Goal: Information Seeking & Learning: Learn about a topic

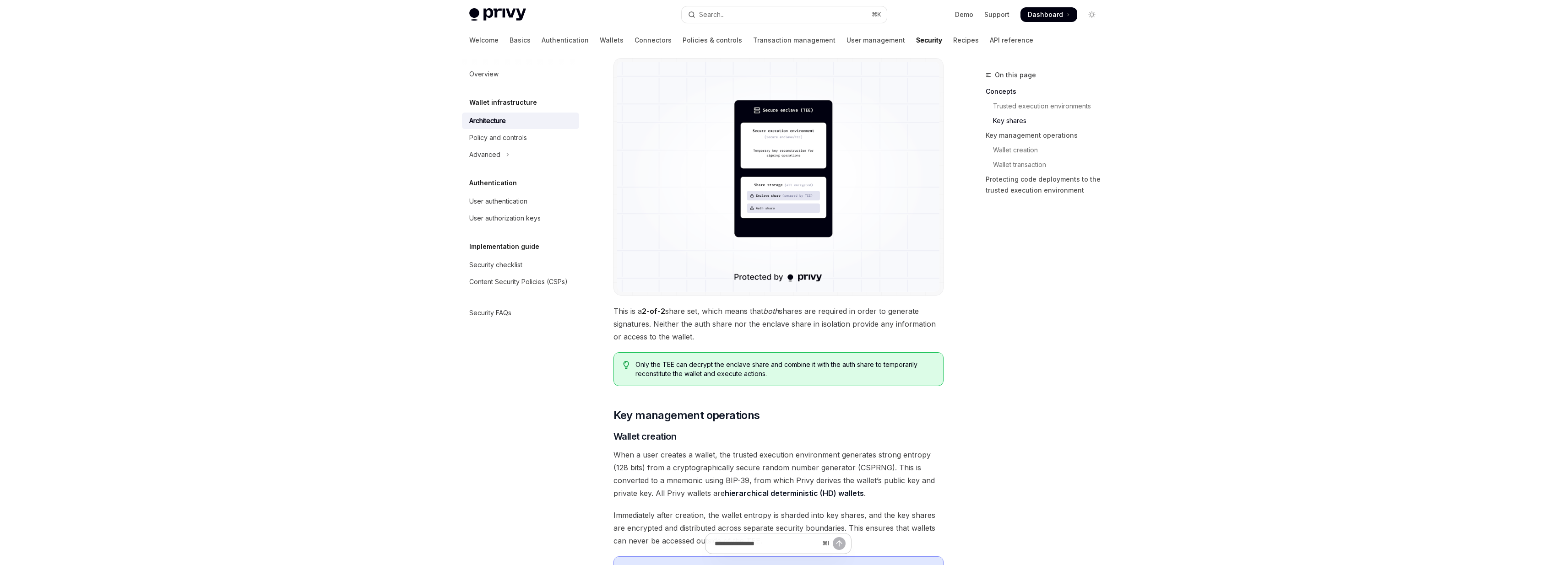
scroll to position [1069, 0]
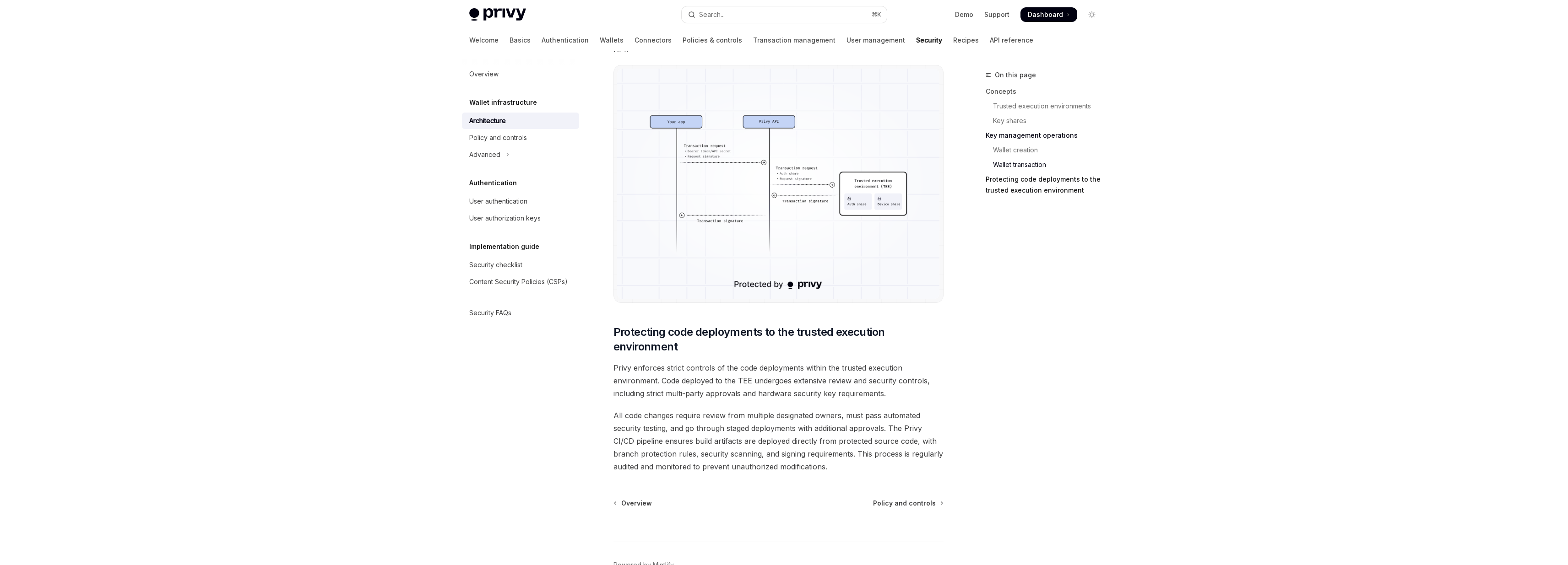
click at [1029, 189] on link "Protecting code deployments to the trusted execution environment" at bounding box center [1046, 185] width 121 height 26
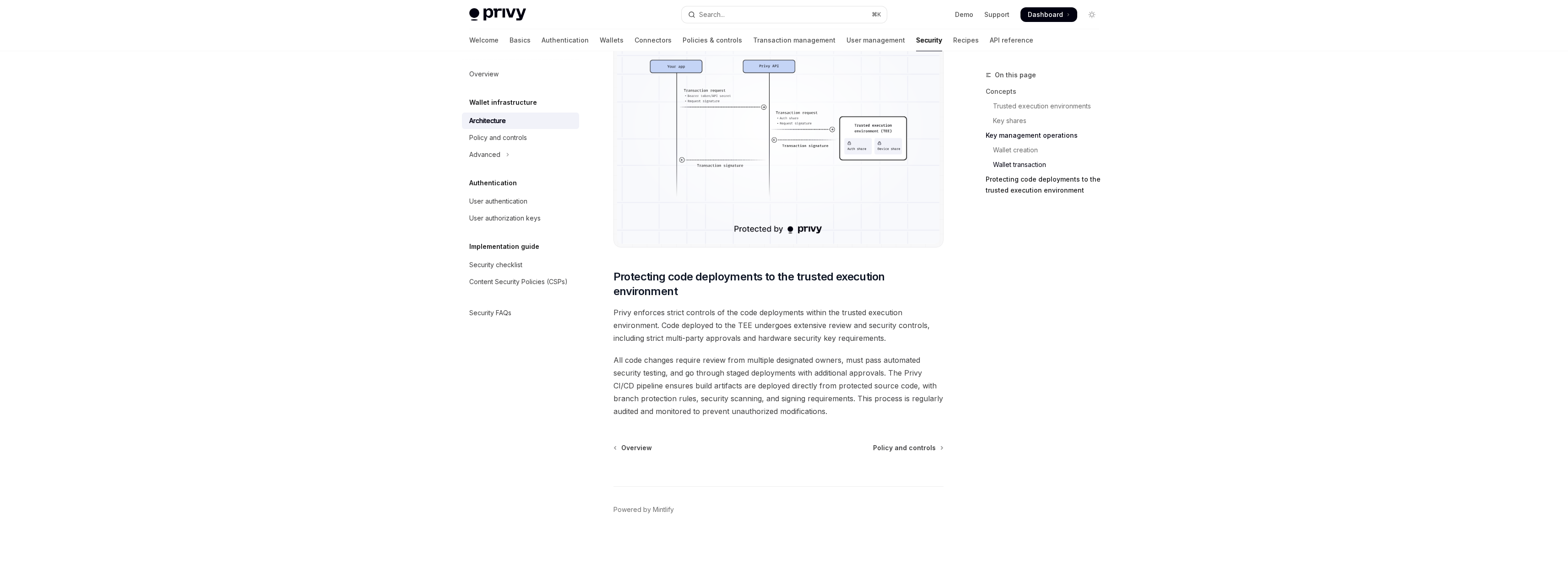
scroll to position [1753, 0]
click at [779, 327] on span "Privy enforces strict controls of the code deployments within the trusted execu…" at bounding box center [779, 325] width 330 height 38
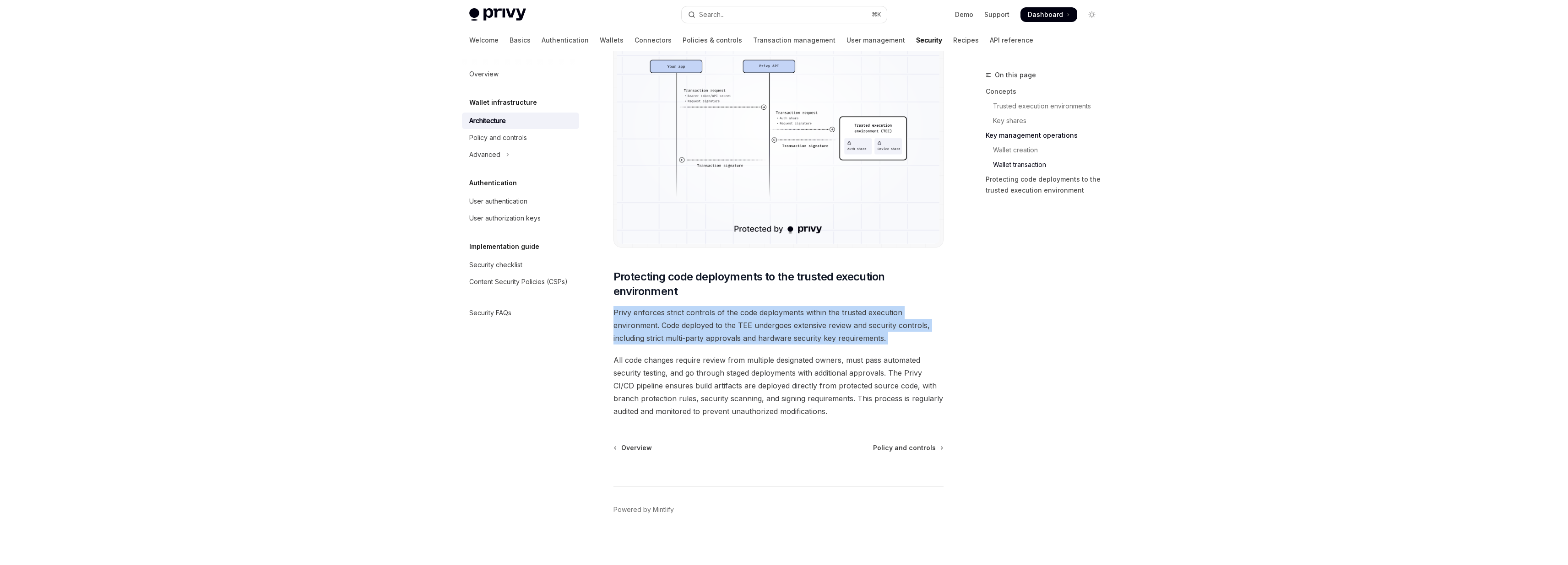
click at [779, 327] on span "Privy enforces strict controls of the code deployments within the trusted execu…" at bounding box center [779, 325] width 330 height 38
click at [725, 339] on span "Privy enforces strict controls of the code deployments within the trusted execu…" at bounding box center [779, 325] width 330 height 38
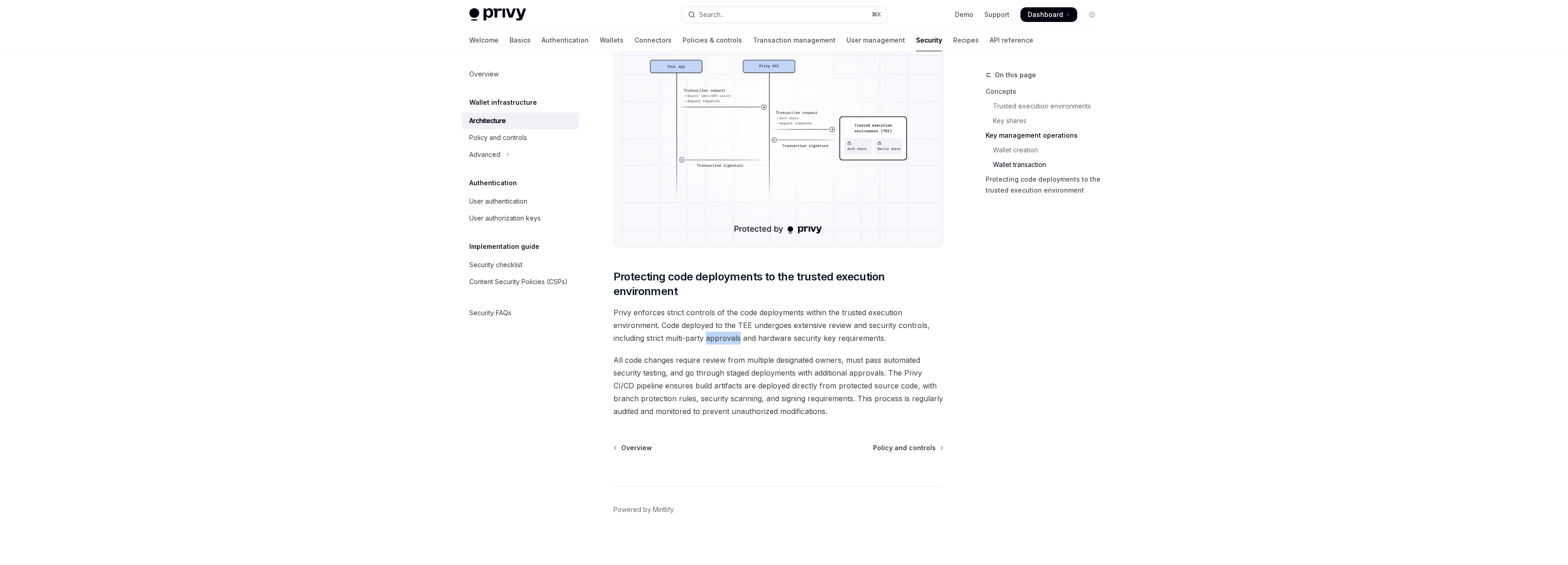
click at [725, 339] on span "Privy enforces strict controls of the code deployments within the trusted execu…" at bounding box center [779, 325] width 330 height 38
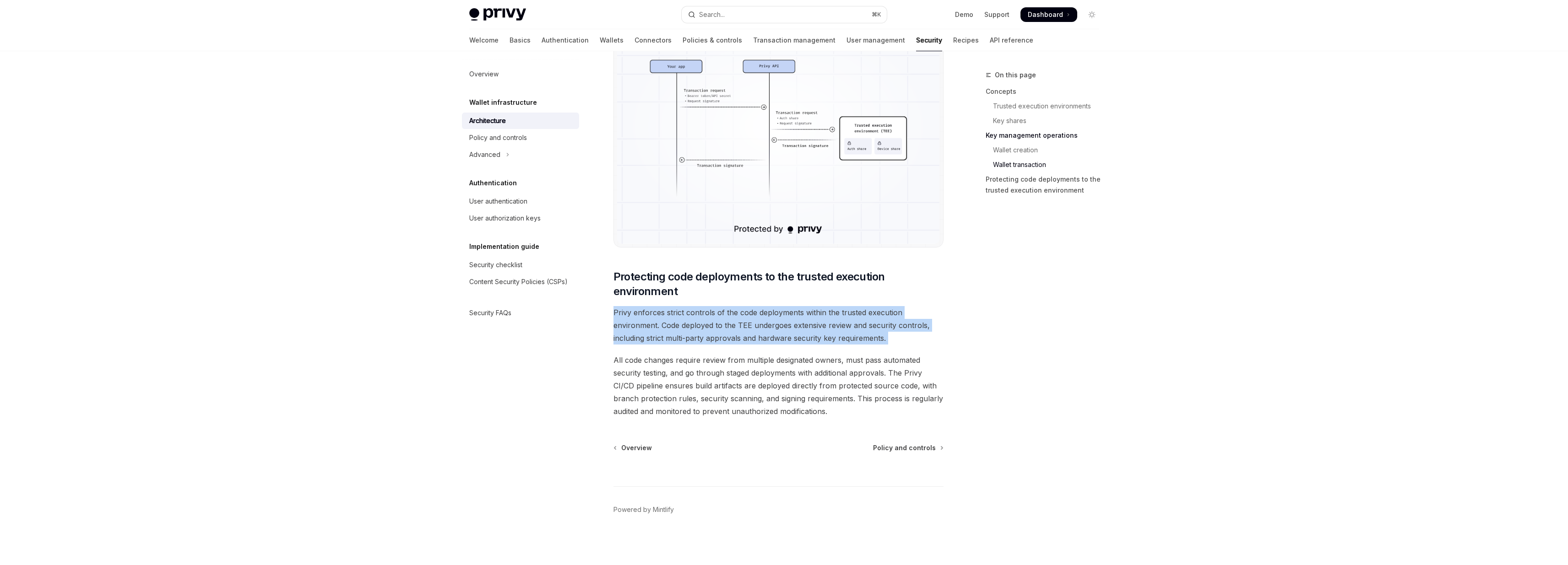
click at [725, 339] on span "Privy enforces strict controls of the code deployments within the trusted execu…" at bounding box center [779, 325] width 330 height 38
click at [738, 319] on span "Privy enforces strict controls of the code deployments within the trusted execu…" at bounding box center [779, 325] width 330 height 38
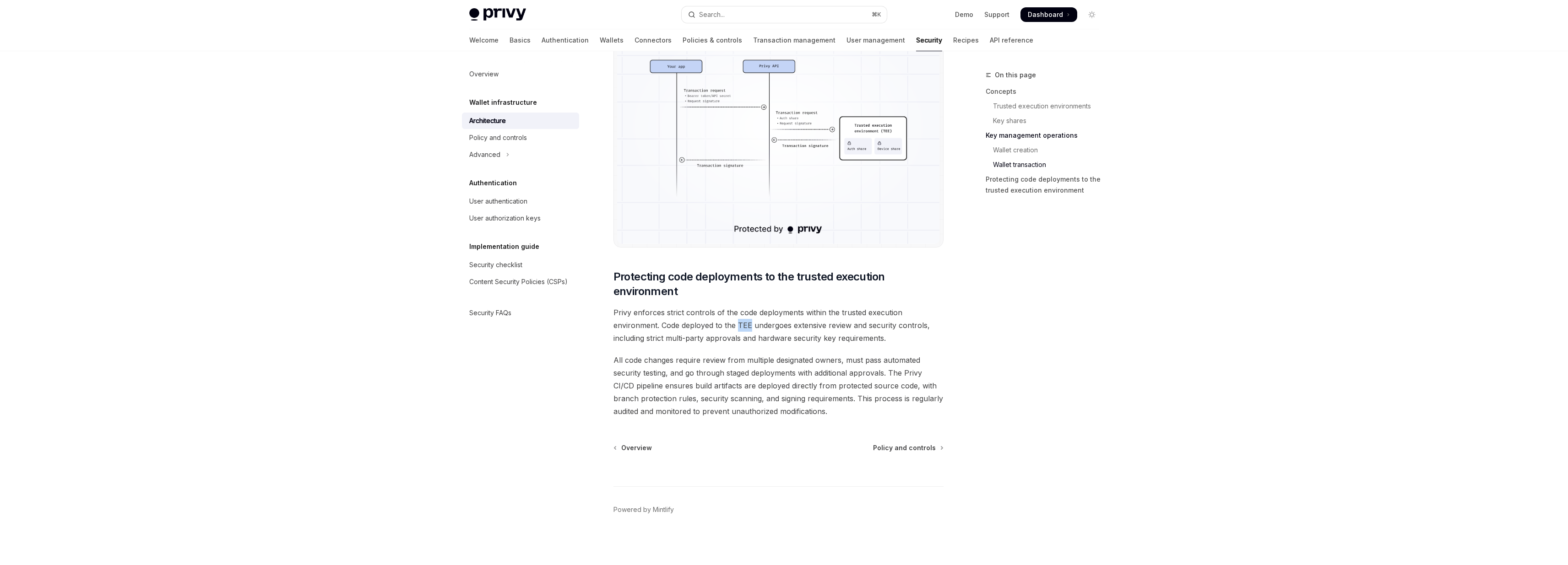
click at [738, 319] on span "Privy enforces strict controls of the code deployments within the trusted execu…" at bounding box center [779, 325] width 330 height 38
click at [704, 355] on span "All code changes require review from multiple designated owners, must pass auto…" at bounding box center [779, 385] width 330 height 64
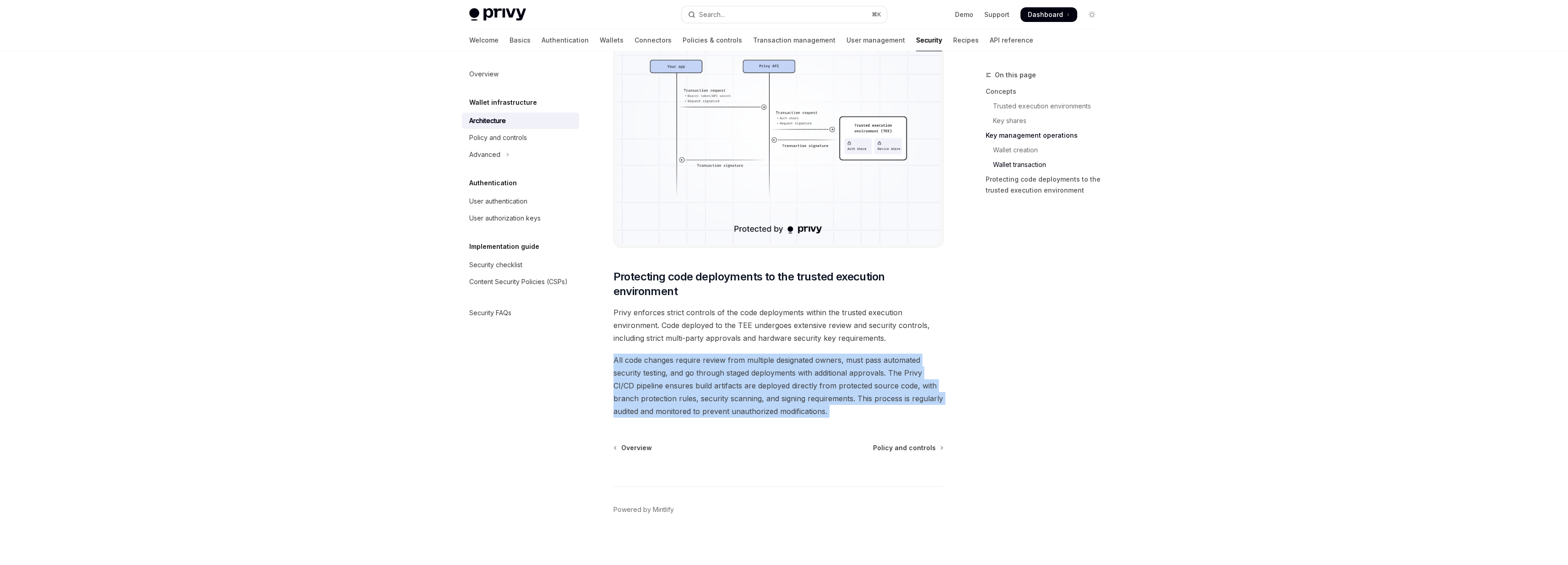
click at [704, 355] on span "All code changes require review from multiple designated owners, must pass auto…" at bounding box center [779, 385] width 330 height 64
click at [814, 358] on span "All code changes require review from multiple designated owners, must pass auto…" at bounding box center [779, 385] width 330 height 64
click at [605, 276] on div "Navigate to header" at bounding box center [601, 277] width 11 height 11
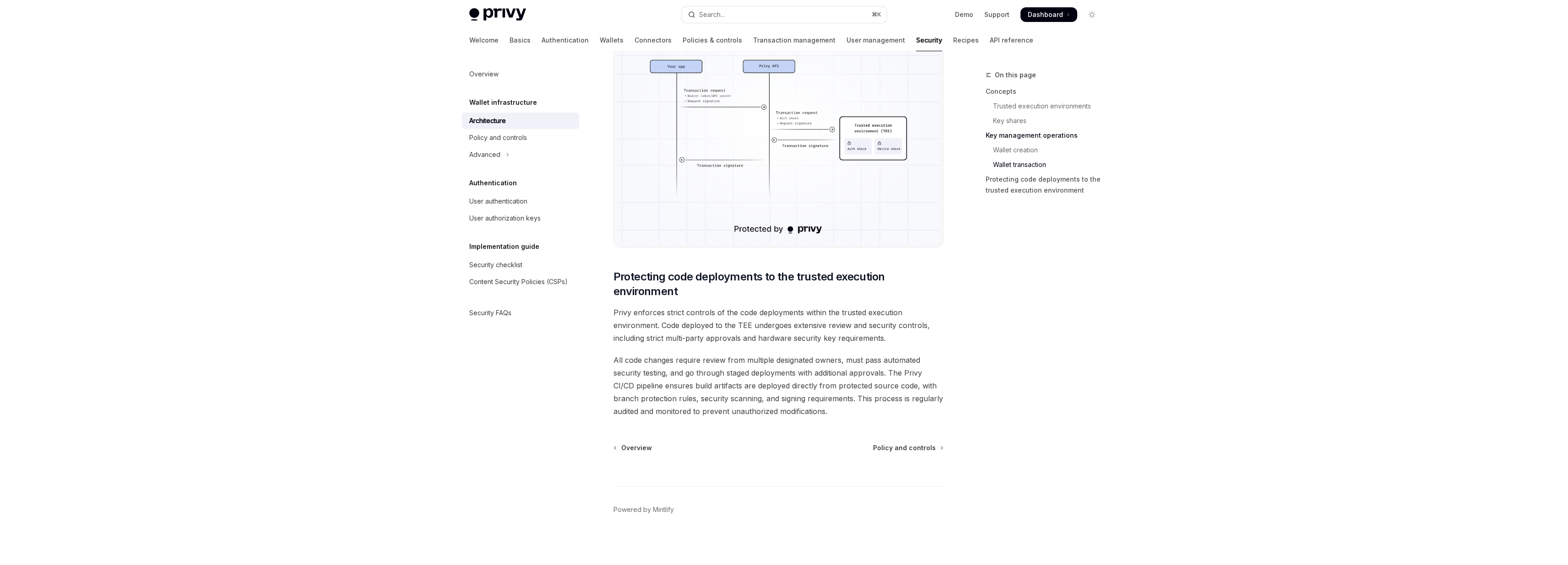
drag, startPoint x: 739, startPoint y: 365, endPoint x: 819, endPoint y: 398, distance: 86.5
click at [819, 398] on span "All code changes require review from multiple designated owners, must pass auto…" at bounding box center [779, 385] width 330 height 64
drag, startPoint x: 832, startPoint y: 388, endPoint x: 859, endPoint y: 407, distance: 33.0
click at [861, 407] on span "All code changes require review from multiple designated owners, must pass auto…" at bounding box center [779, 385] width 330 height 64
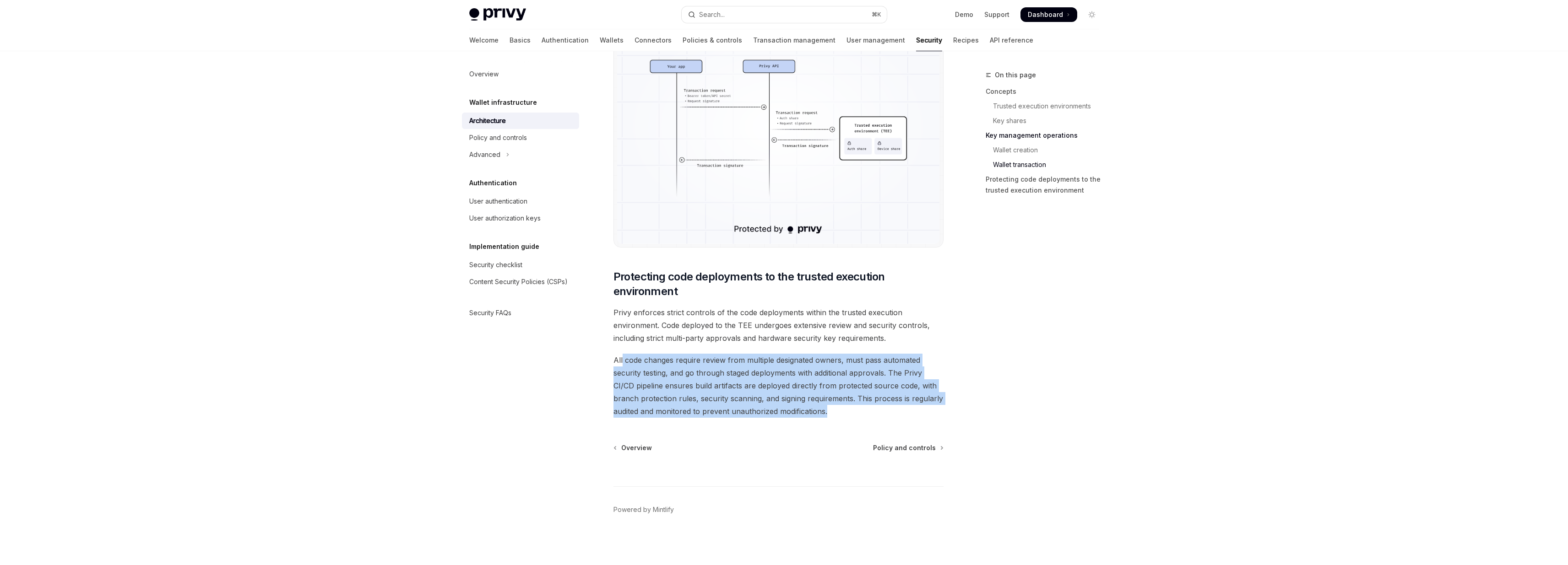
drag, startPoint x: 816, startPoint y: 408, endPoint x: 622, endPoint y: 354, distance: 201.4
click at [622, 354] on span "All code changes require review from multiple designated owners, must pass auto…" at bounding box center [779, 385] width 330 height 64
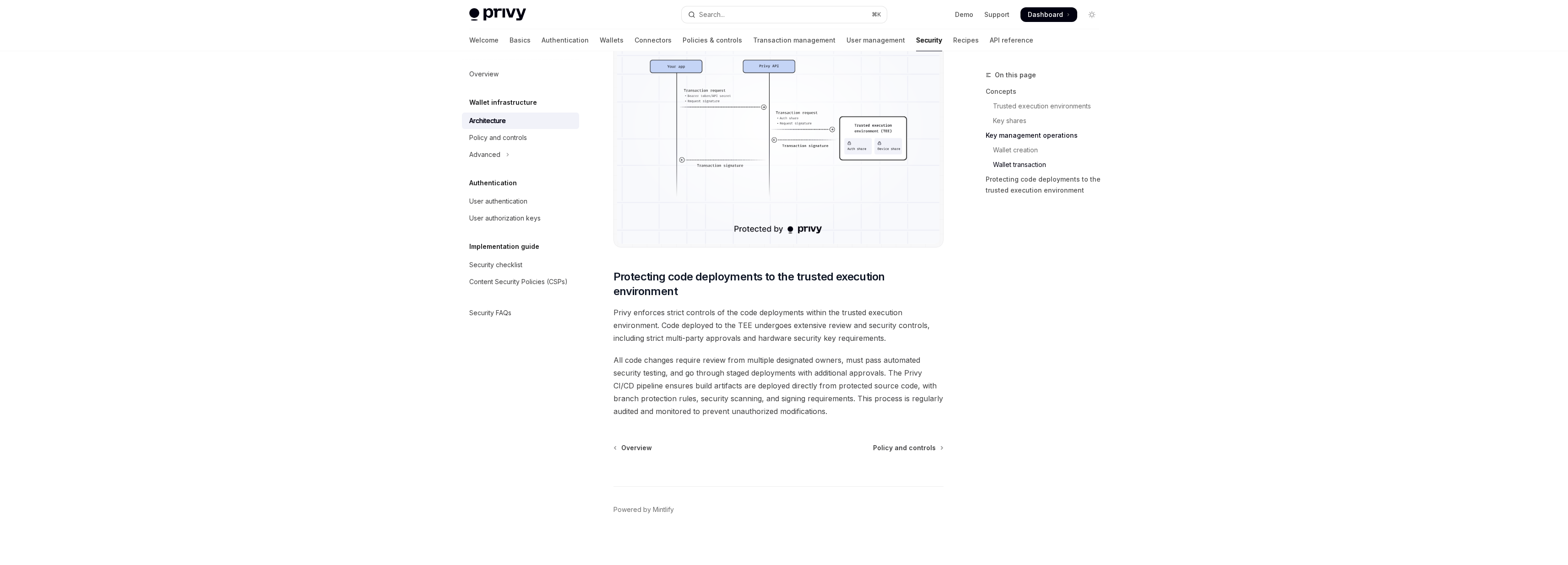
click at [802, 353] on span "All code changes require review from multiple designated owners, must pass auto…" at bounding box center [779, 385] width 330 height 64
click at [807, 359] on span "All code changes require review from multiple designated owners, must pass auto…" at bounding box center [779, 385] width 330 height 64
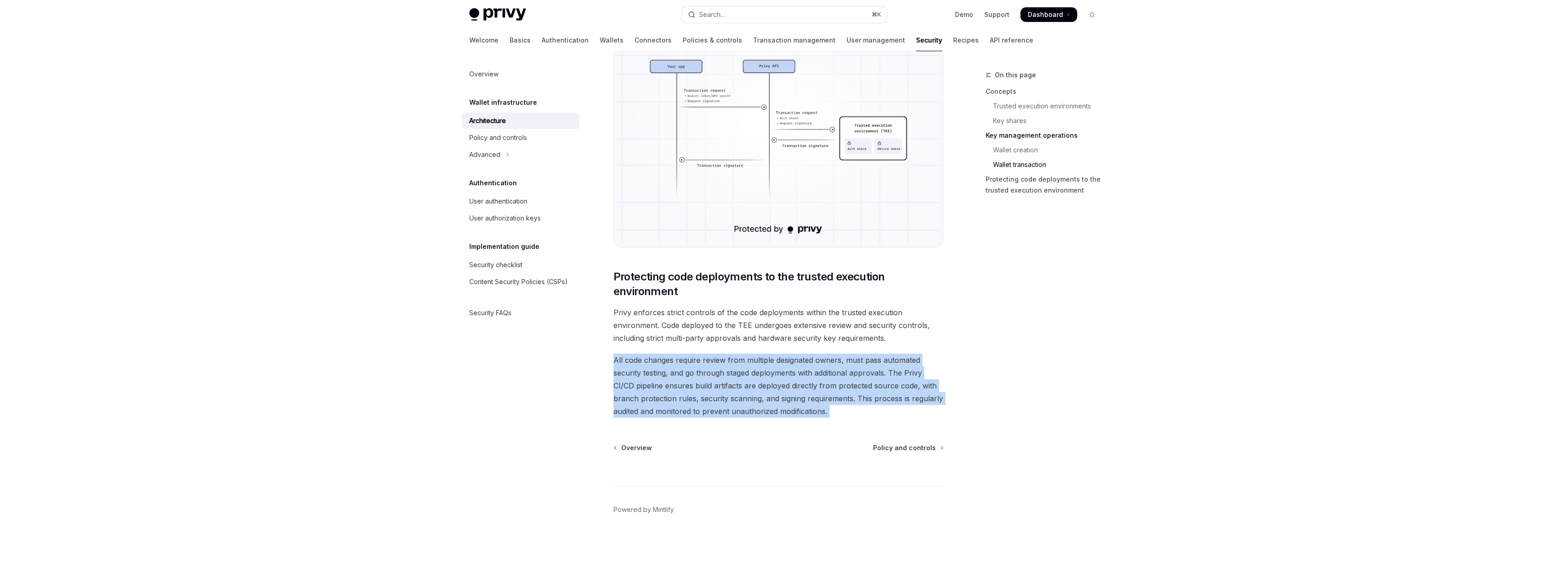
click at [807, 359] on span "All code changes require review from multiple designated owners, must pass auto…" at bounding box center [779, 385] width 330 height 64
copy div "All code changes require review from multiple designated owners, must pass auto…"
click at [802, 392] on span "All code changes require review from multiple designated owners, must pass auto…" at bounding box center [779, 385] width 330 height 64
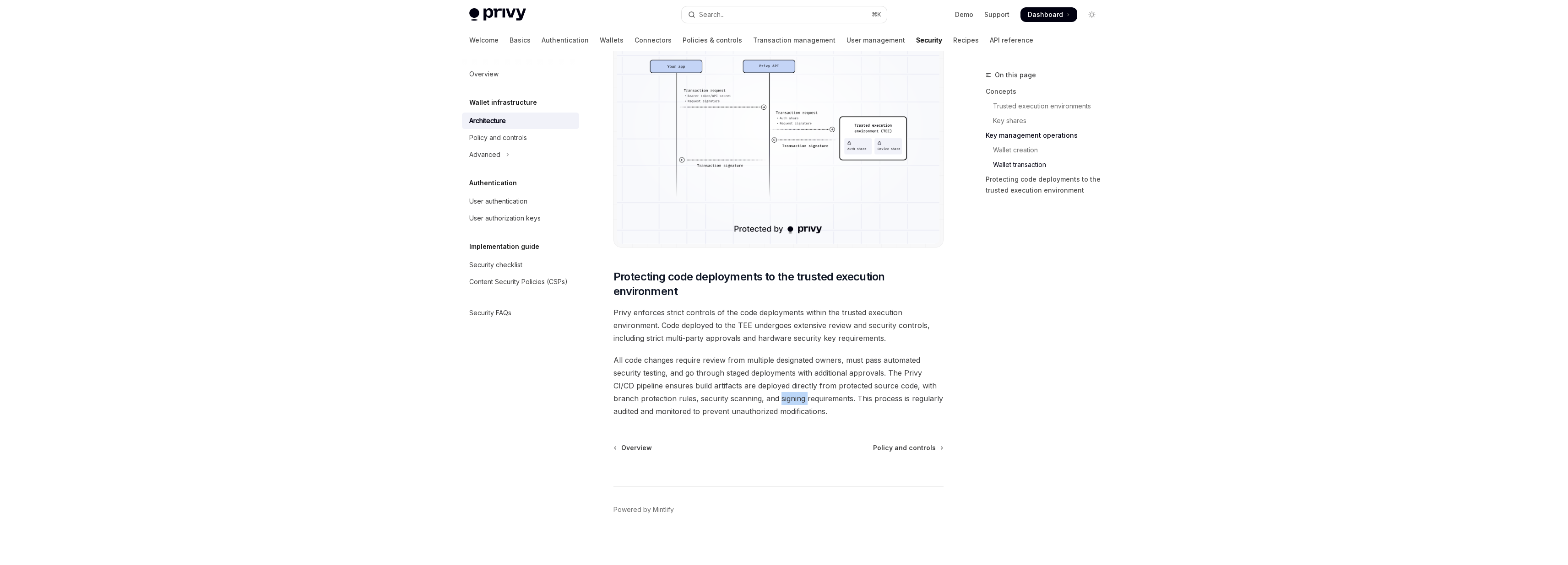
click at [799, 395] on span "All code changes require review from multiple designated owners, must pass auto…" at bounding box center [779, 385] width 330 height 64
click at [799, 396] on span "All code changes require review from multiple designated owners, must pass auto…" at bounding box center [779, 385] width 330 height 64
click at [723, 343] on span "Privy enforces strict controls of the code deployments within the trusted execu…" at bounding box center [779, 325] width 330 height 38
click at [728, 375] on span "All code changes require review from multiple designated owners, must pass auto…" at bounding box center [779, 385] width 330 height 64
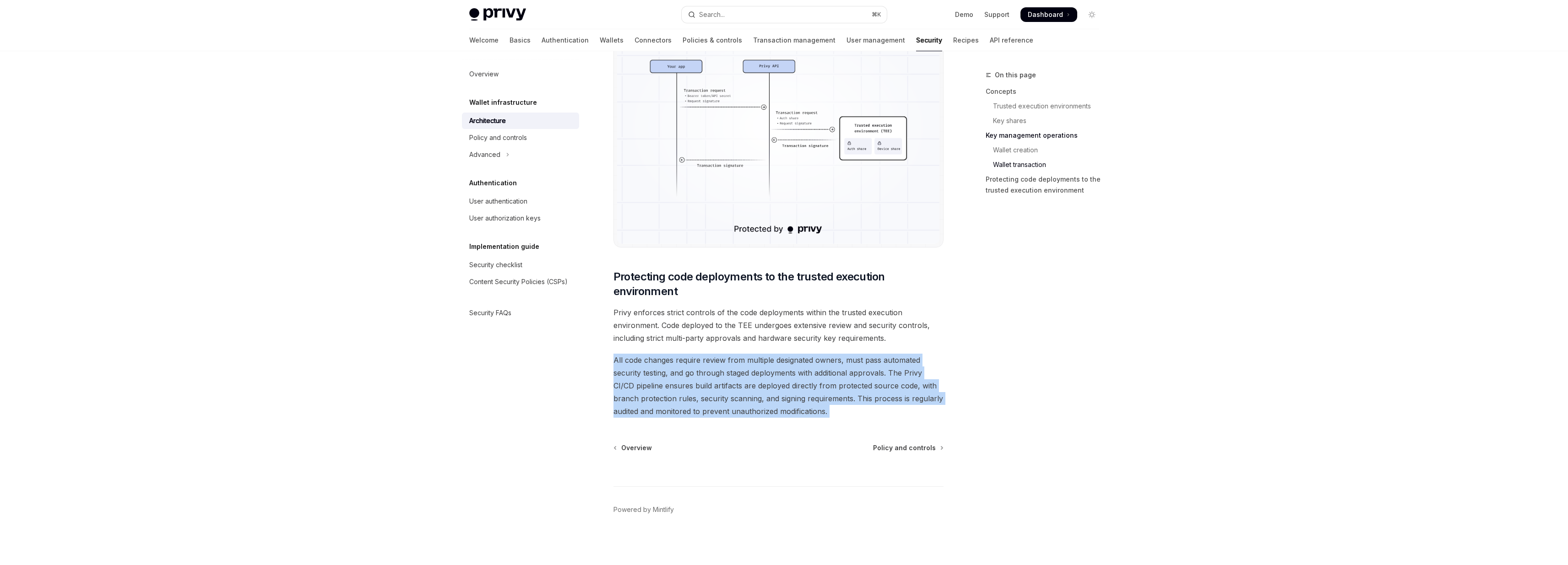
click at [728, 375] on span "All code changes require review from multiple designated owners, must pass auto…" at bounding box center [779, 385] width 330 height 64
copy div "All code changes require review from multiple designated owners, must pass auto…"
